Goal: Communication & Community: Answer question/provide support

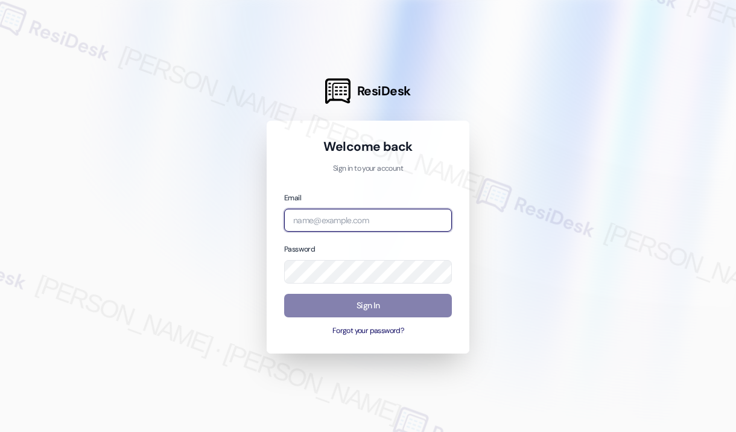
click at [379, 218] on input "email" at bounding box center [368, 221] width 168 height 24
click at [0, 432] on com-1password-button at bounding box center [0, 432] width 0 height 0
type input "[EMAIL_ADDRESS][PERSON_NAME][DOMAIN_NAME]"
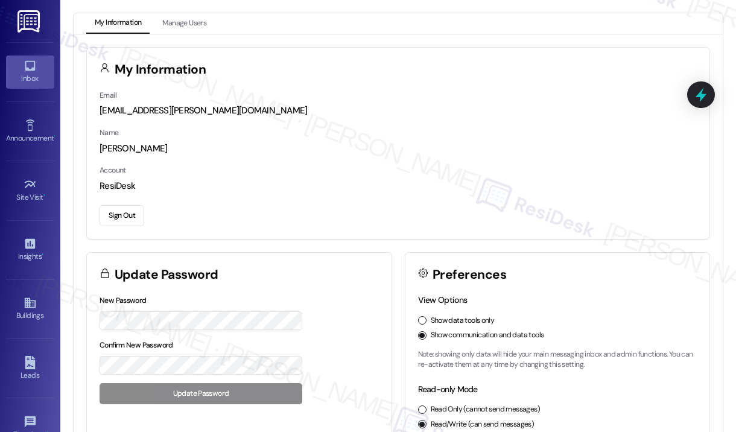
click at [36, 75] on div "Inbox" at bounding box center [30, 78] width 60 height 12
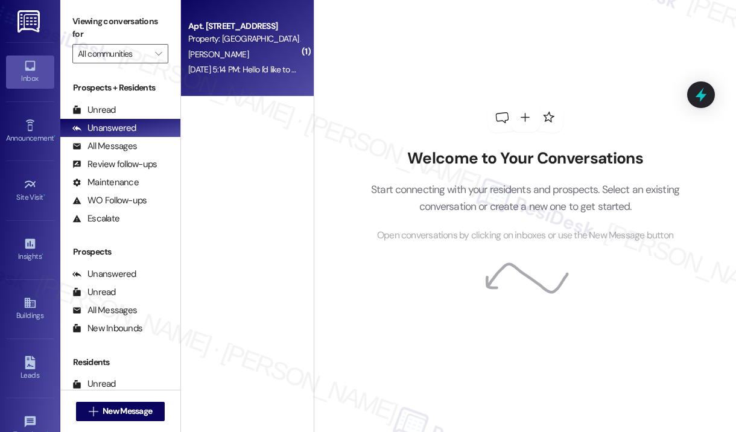
click at [273, 62] on div "[DATE] 5:14 PM: Hello I'd like to put a maintenance request for the restroom co…" at bounding box center [244, 69] width 114 height 15
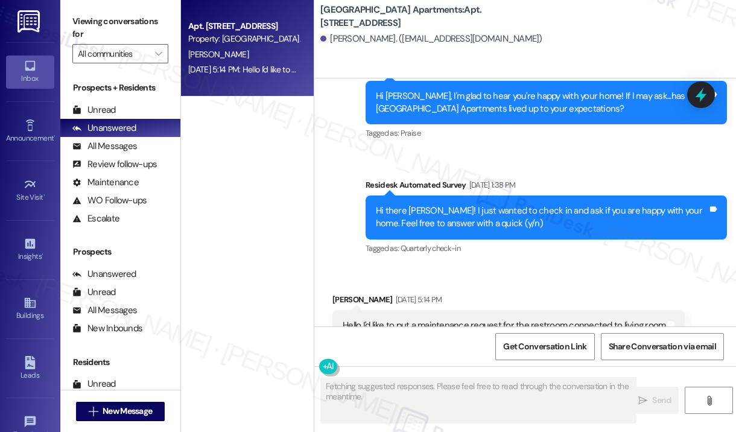
scroll to position [3518, 0]
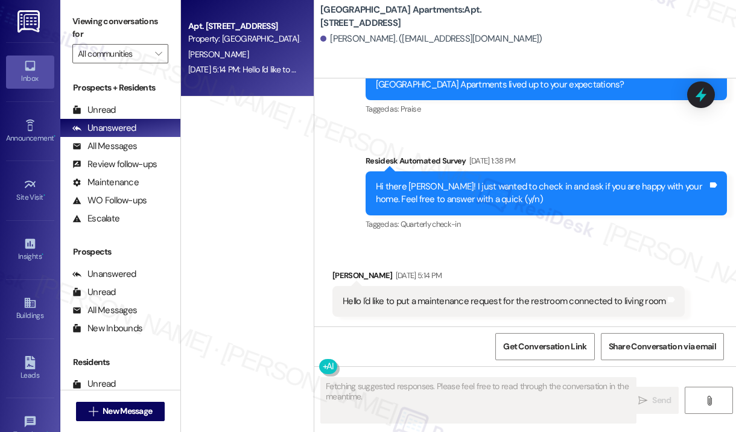
click at [470, 246] on div "Received via SMS [PERSON_NAME] [DATE] 5:14 PM Hello I'd like to put a maintenan…" at bounding box center [525, 284] width 422 height 84
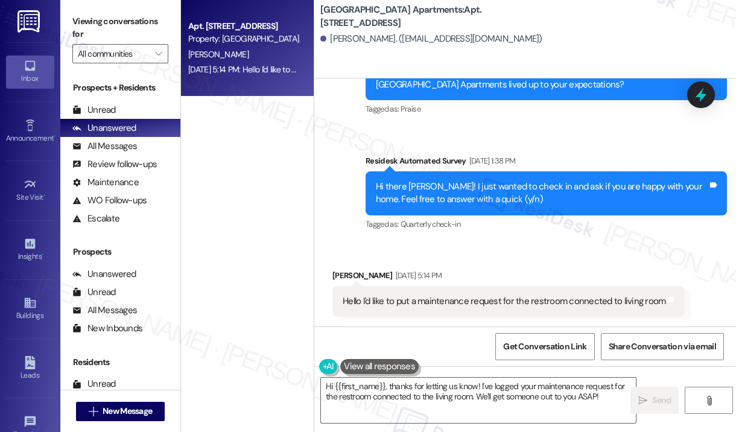
click at [493, 305] on div "Hello I'd like to put a maintenance request for the restroom connected to livin…" at bounding box center [504, 301] width 323 height 13
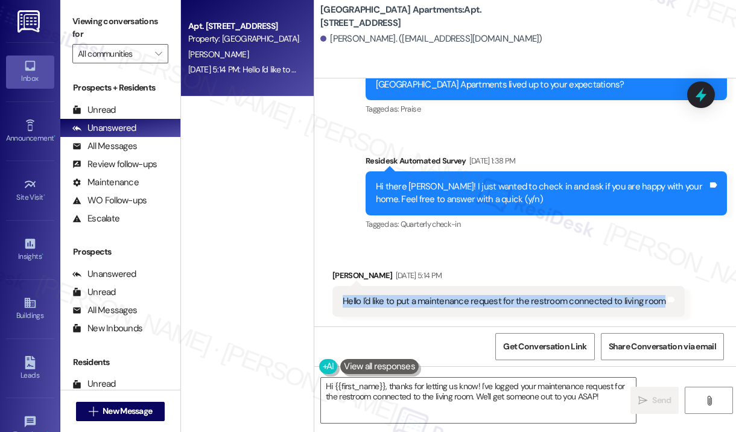
click at [493, 305] on div "Hello I'd like to put a maintenance request for the restroom connected to livin…" at bounding box center [504, 301] width 323 height 13
copy div "Hello I'd like to put a maintenance request for the restroom connected to livin…"
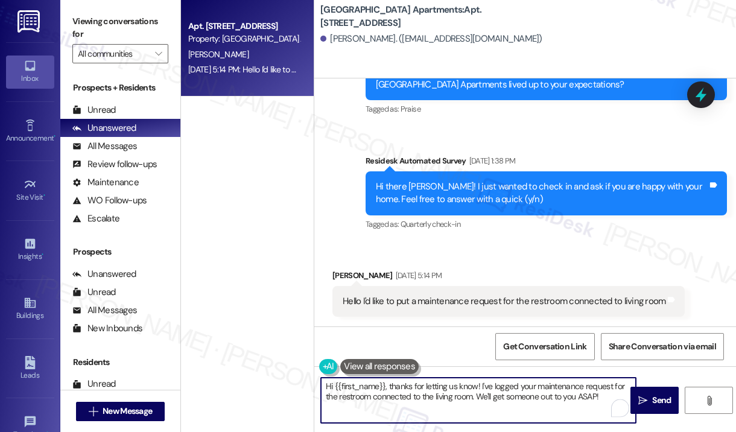
drag, startPoint x: 612, startPoint y: 398, endPoint x: 391, endPoint y: 381, distance: 222.2
click at [391, 381] on textarea "Hi {{first_name}}, thanks for letting us know! I've logged your maintenance req…" at bounding box center [478, 400] width 315 height 45
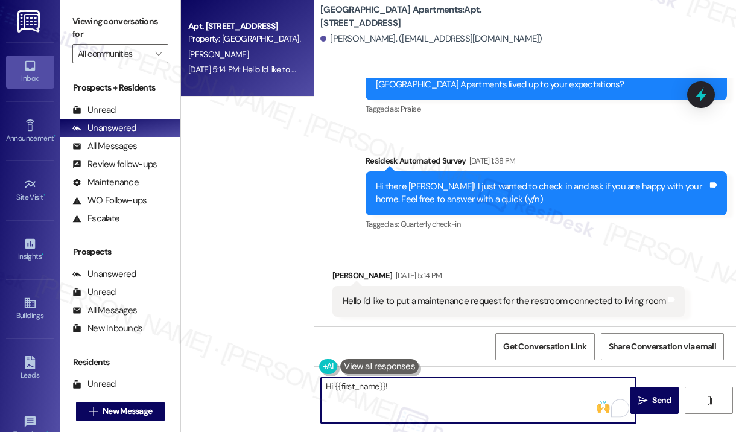
paste textarea "Thank you for reaching out. Can you let me know what issue you’re experiencing …"
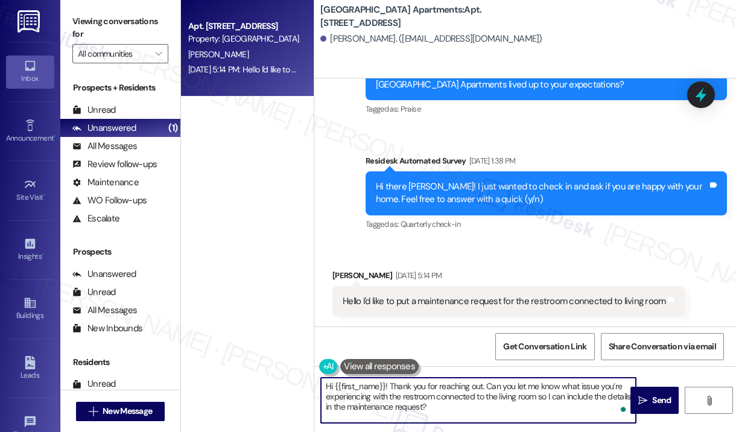
click at [541, 409] on textarea "Hi {{first_name}}! Thank you for reaching out. Can you let me know what issue y…" at bounding box center [478, 400] width 315 height 45
type textarea "Hi {{first_name}}! Thank you for reaching out. Can you let me know what issue y…"
click at [654, 394] on span "Send" at bounding box center [661, 400] width 19 height 13
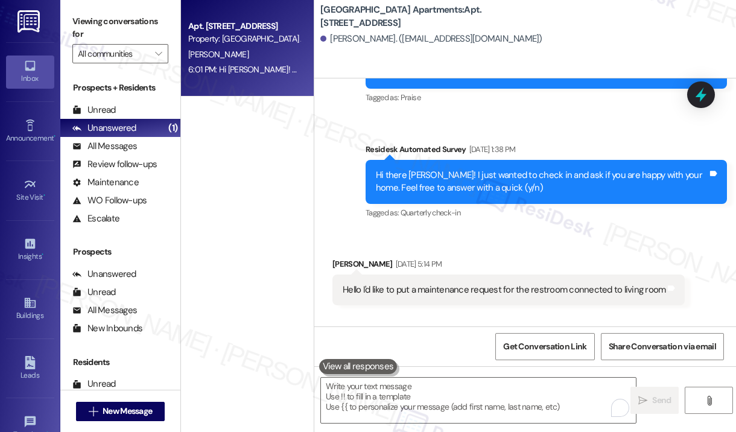
scroll to position [3628, 0]
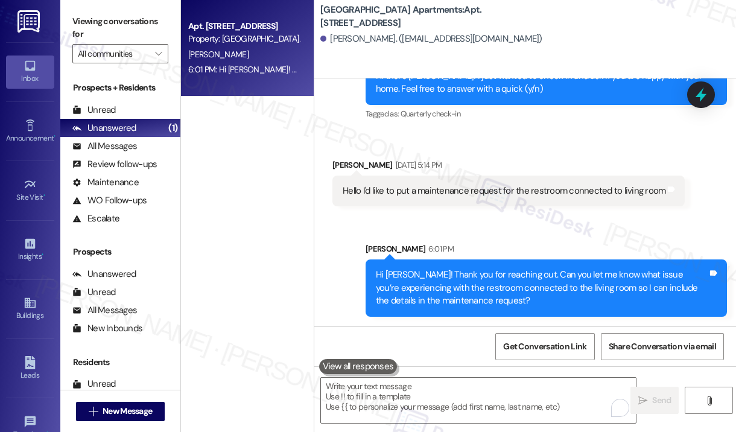
click at [600, 35] on div "[PERSON_NAME]. ([EMAIL_ADDRESS][DOMAIN_NAME])" at bounding box center [529, 39] width 416 height 24
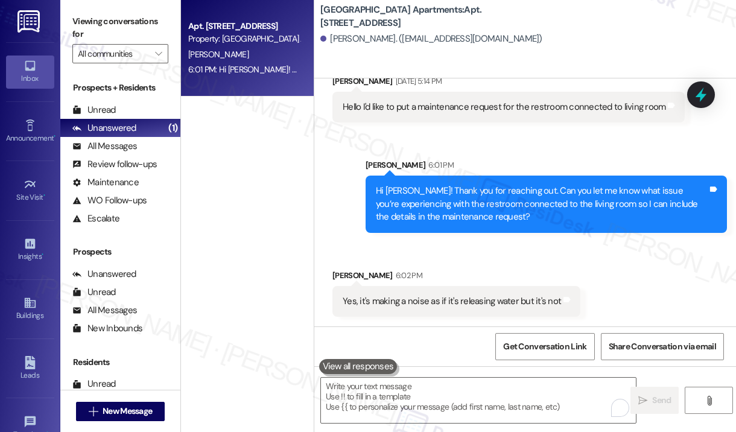
scroll to position [3712, 0]
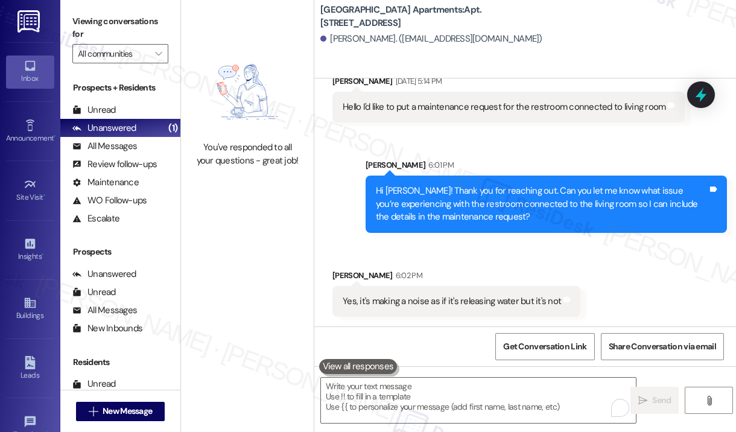
click at [610, 269] on div "Received via SMS [PERSON_NAME] 6:02 PM Yes, it's making a noise as if it's rele…" at bounding box center [525, 284] width 422 height 84
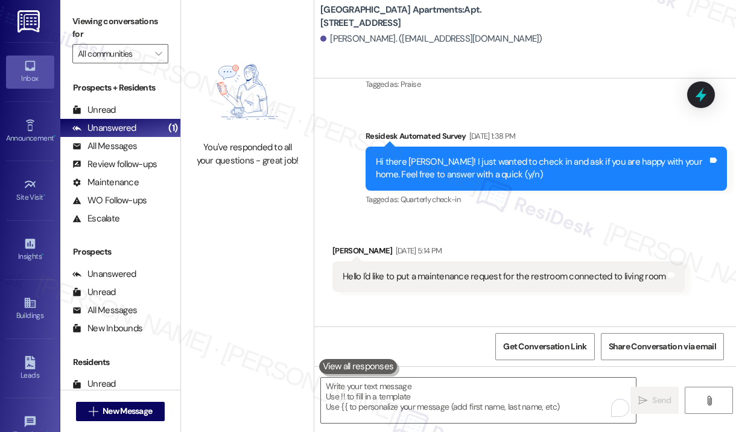
scroll to position [3712, 0]
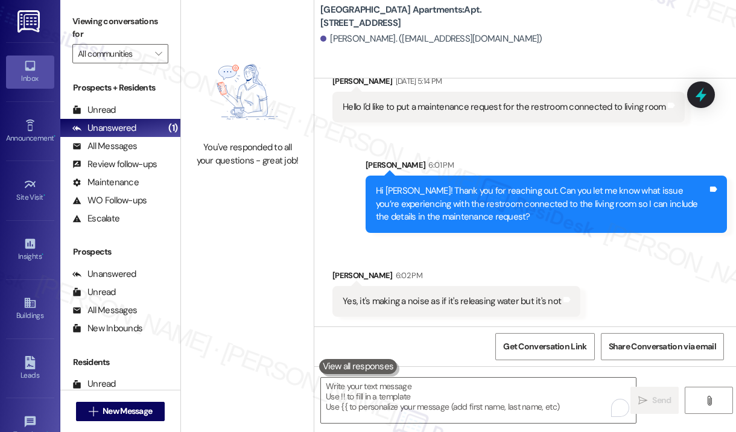
click at [509, 298] on div "Yes, it's making a noise as if it's releasing water but it's not" at bounding box center [452, 301] width 219 height 13
copy div "Yes, it's making a noise as if it's releasing water but it's not Tags and notes"
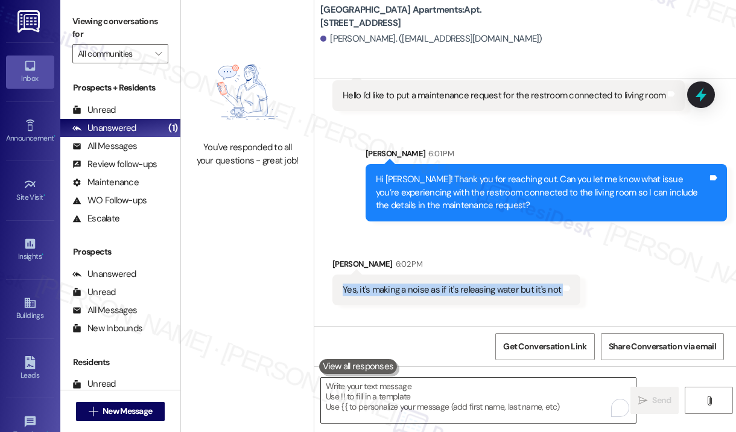
scroll to position [3712, 0]
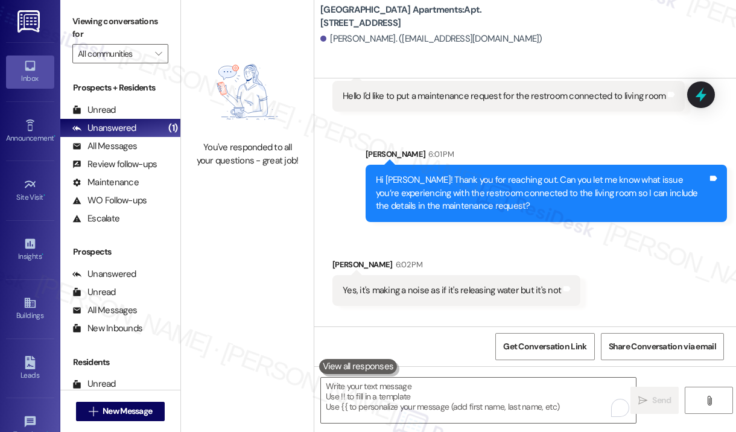
click at [489, 275] on div "[PERSON_NAME] 6:02 PM" at bounding box center [457, 266] width 248 height 17
click at [604, 19] on div "[GEOGRAPHIC_DATA]: Apt. [STREET_ADDRESS][PERSON_NAME]. ([EMAIL_ADDRESS][DOMAIN_…" at bounding box center [529, 27] width 416 height 48
